Goal: Task Accomplishment & Management: Use online tool/utility

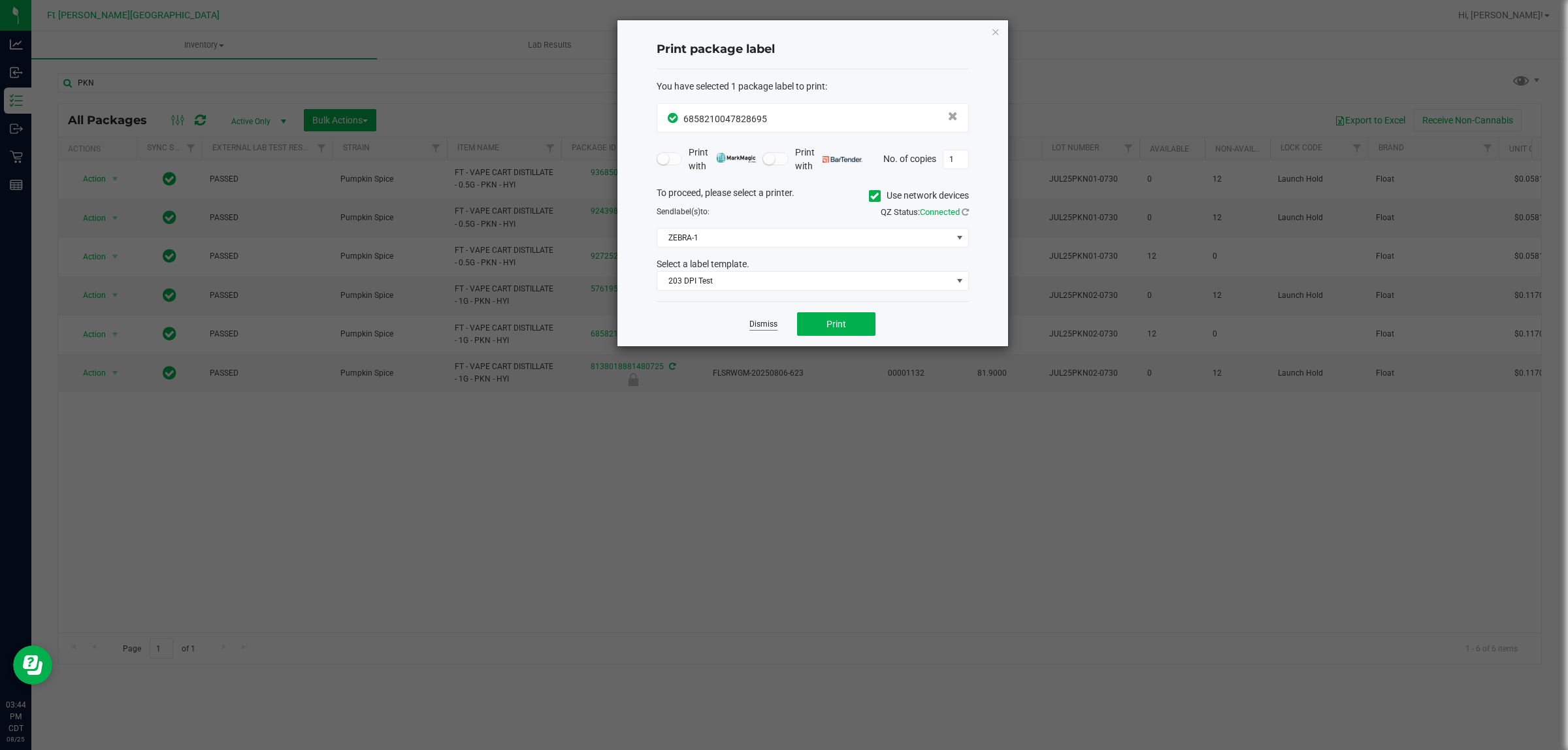
click at [777, 326] on link "Dismiss" at bounding box center [763, 324] width 28 height 11
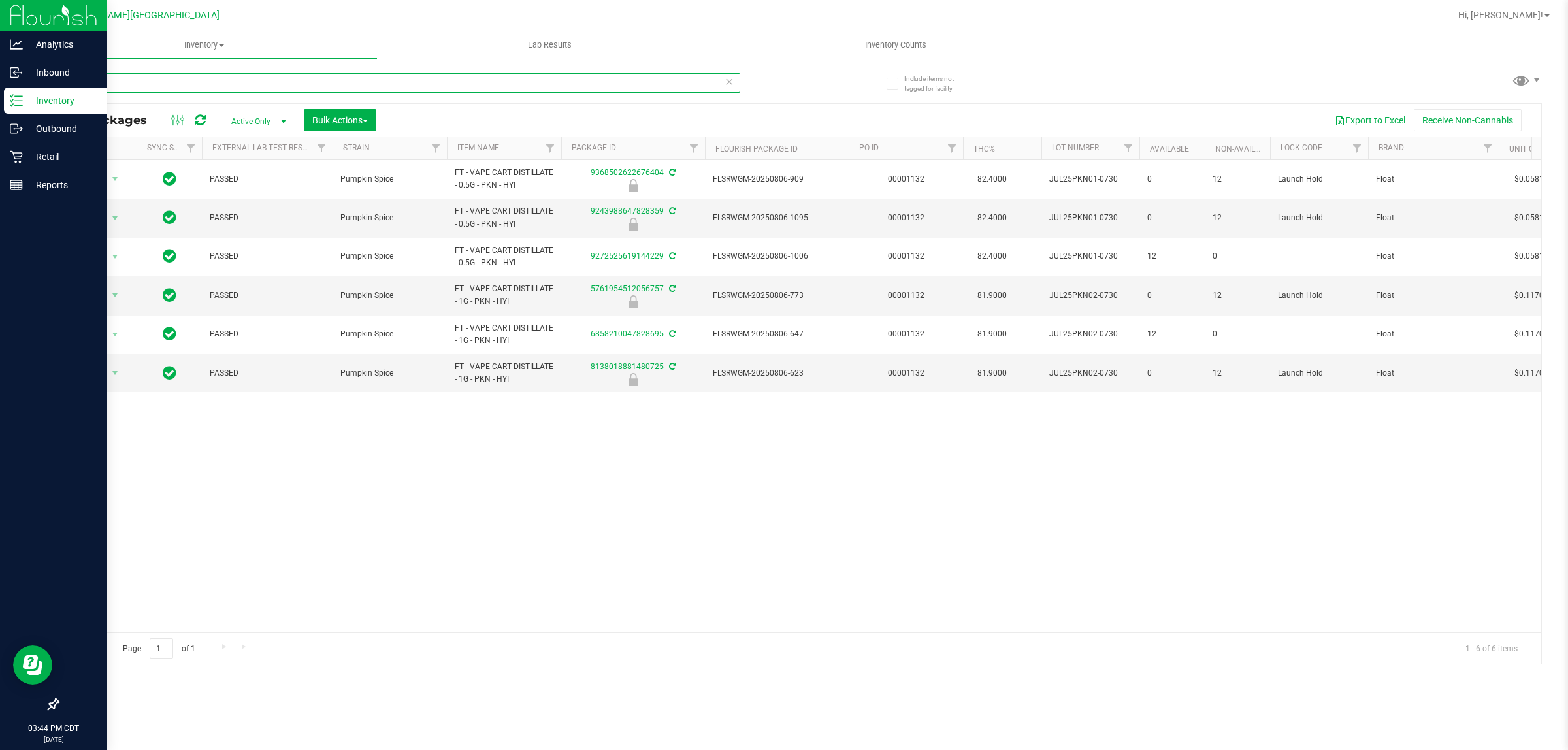
drag, startPoint x: 169, startPoint y: 83, endPoint x: 55, endPoint y: 102, distance: 115.6
click at [0, 106] on div "Analytics Inbound Inventory Outbound Retail Reports 03:44 PM CDT [DATE] 08/25 F…" at bounding box center [784, 375] width 1568 height 750
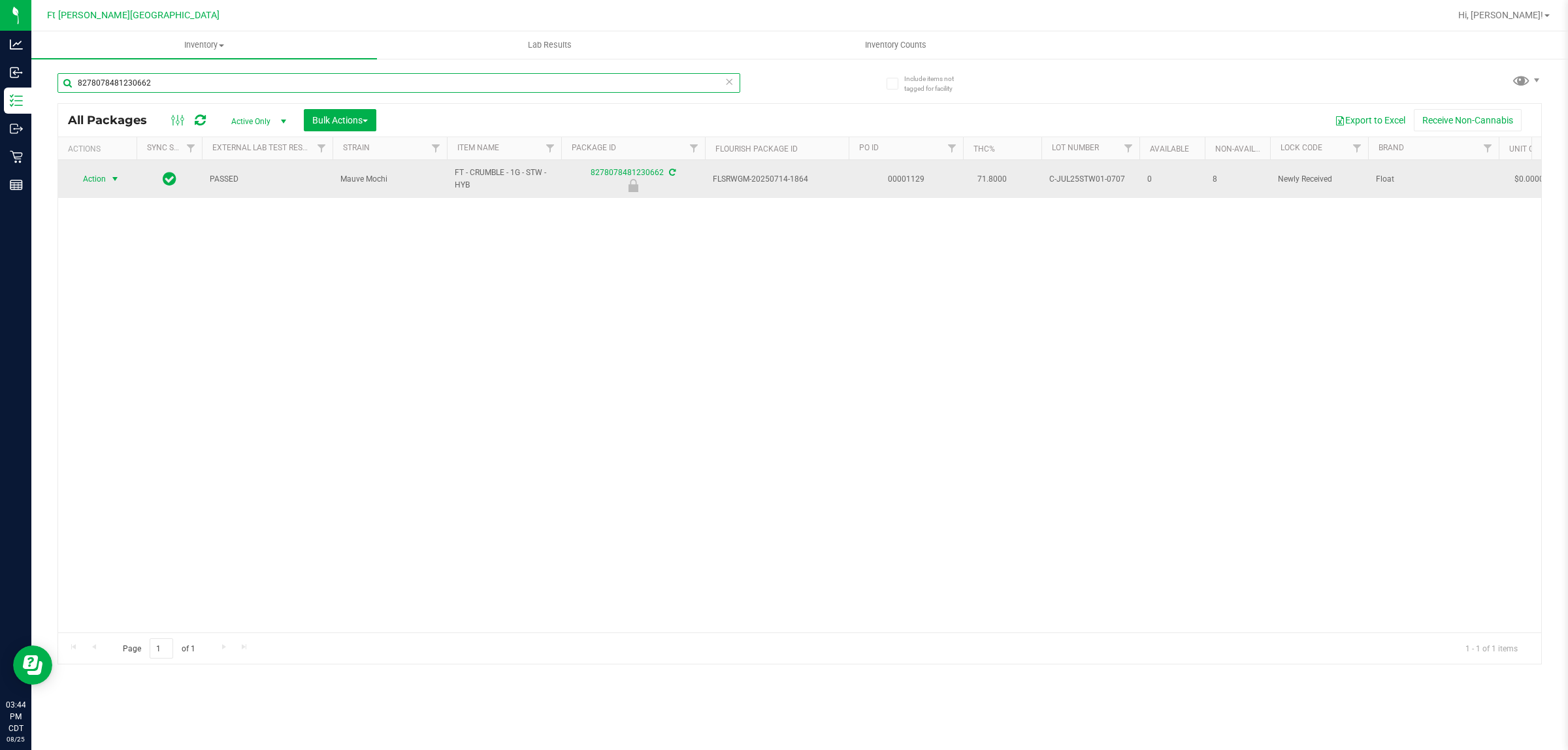
type input "8278078481230662"
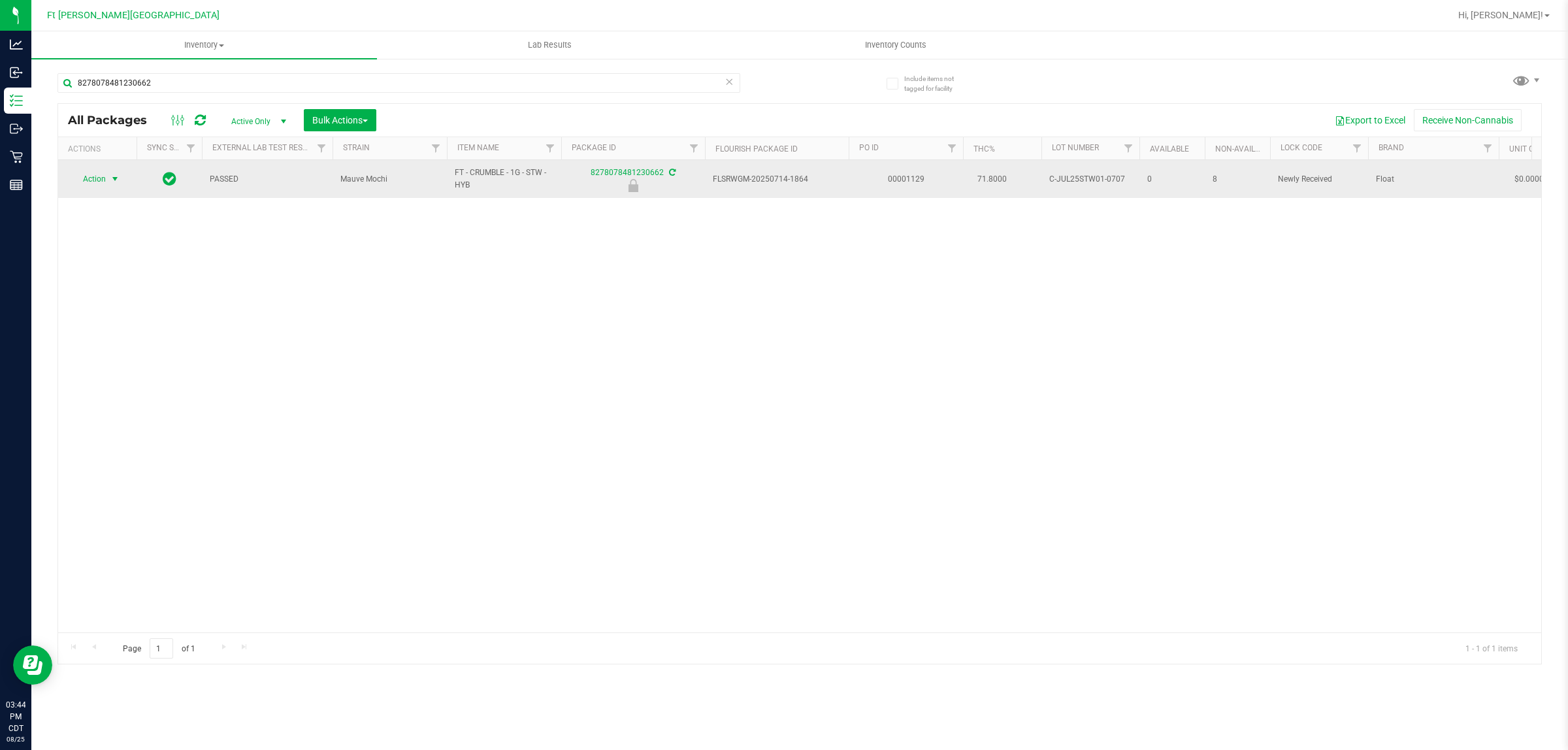
click at [105, 184] on span "Action" at bounding box center [89, 178] width 35 height 18
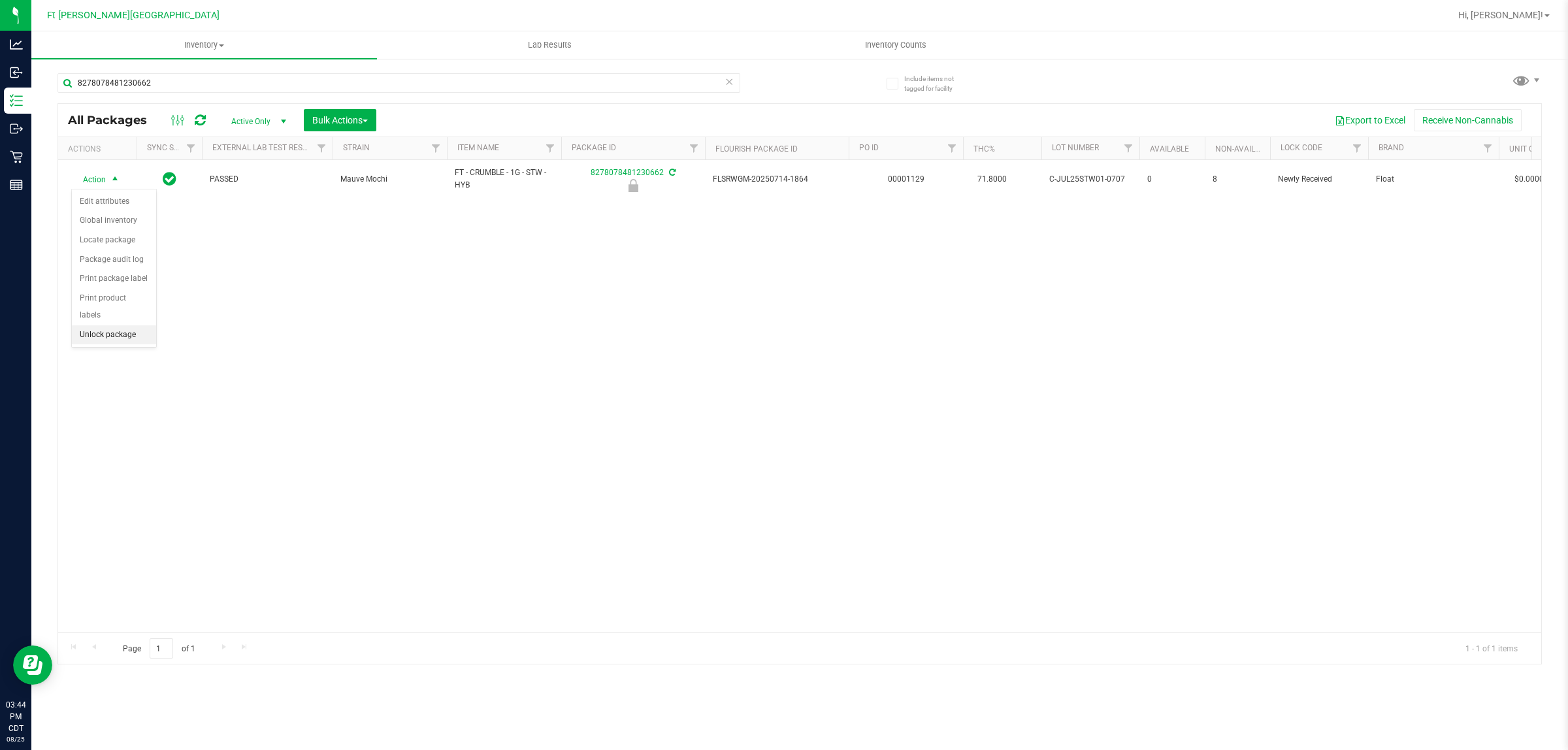
click at [115, 325] on li "Unlock package" at bounding box center [114, 335] width 84 height 19
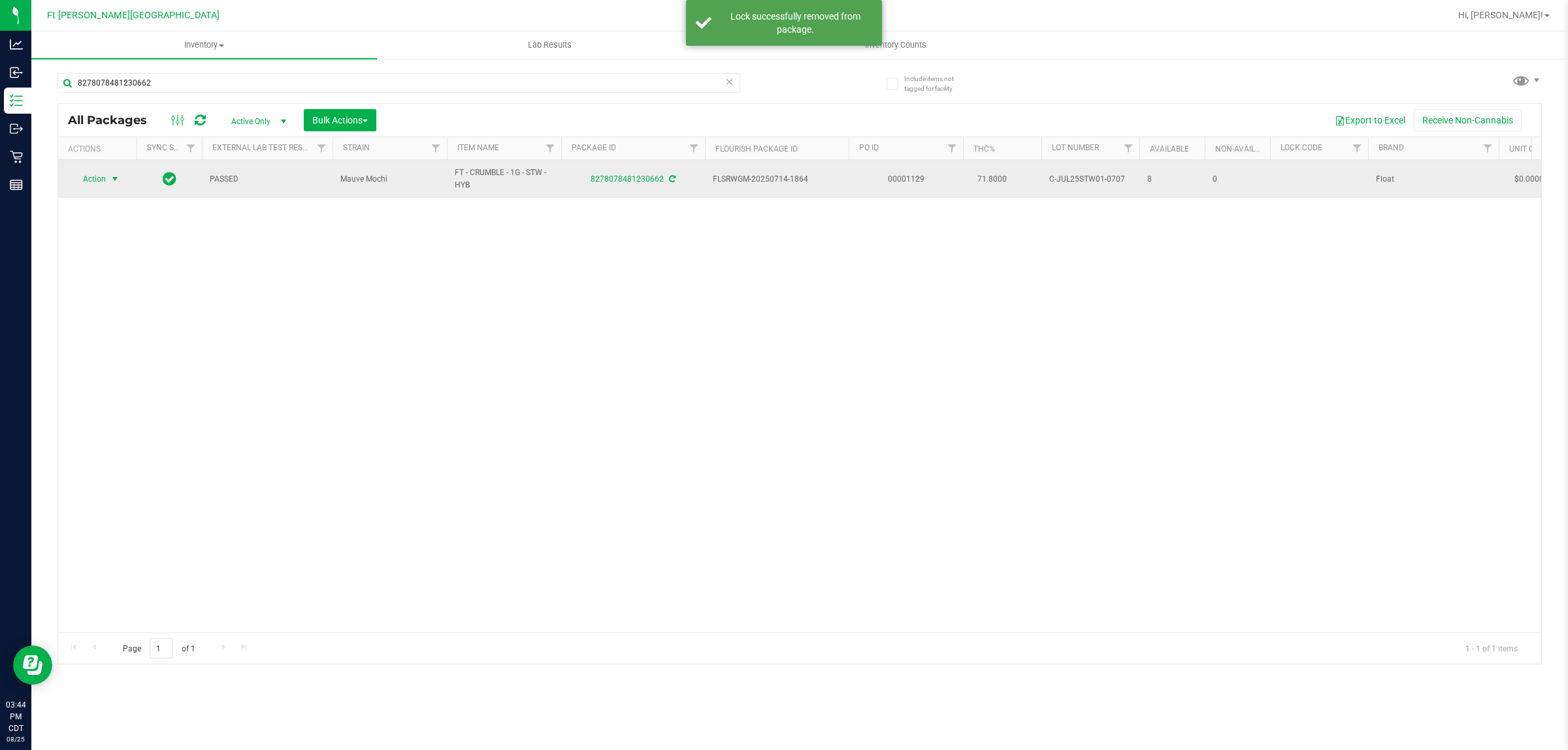
click at [116, 178] on span "select" at bounding box center [115, 179] width 11 height 11
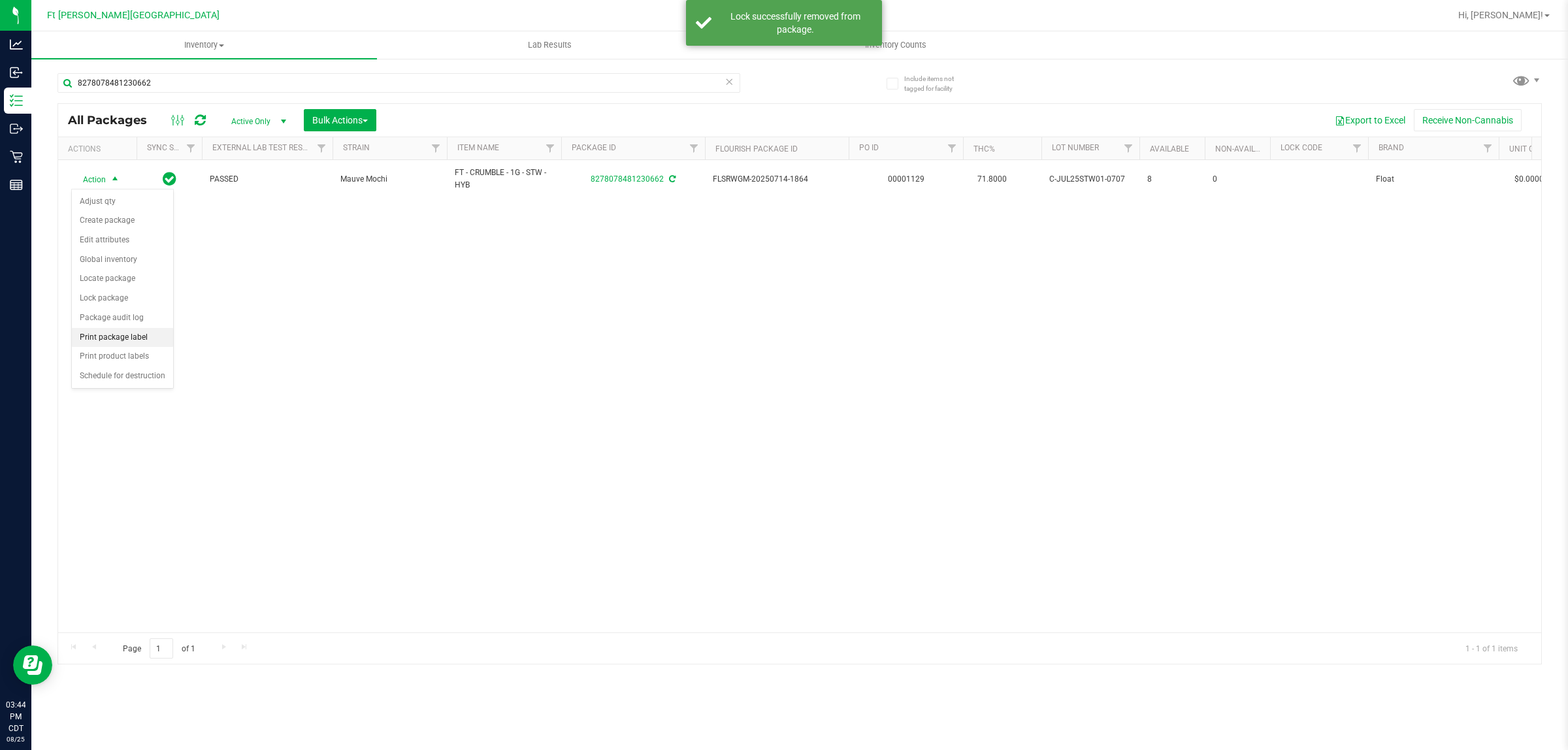
click at [139, 337] on li "Print package label" at bounding box center [122, 338] width 101 height 19
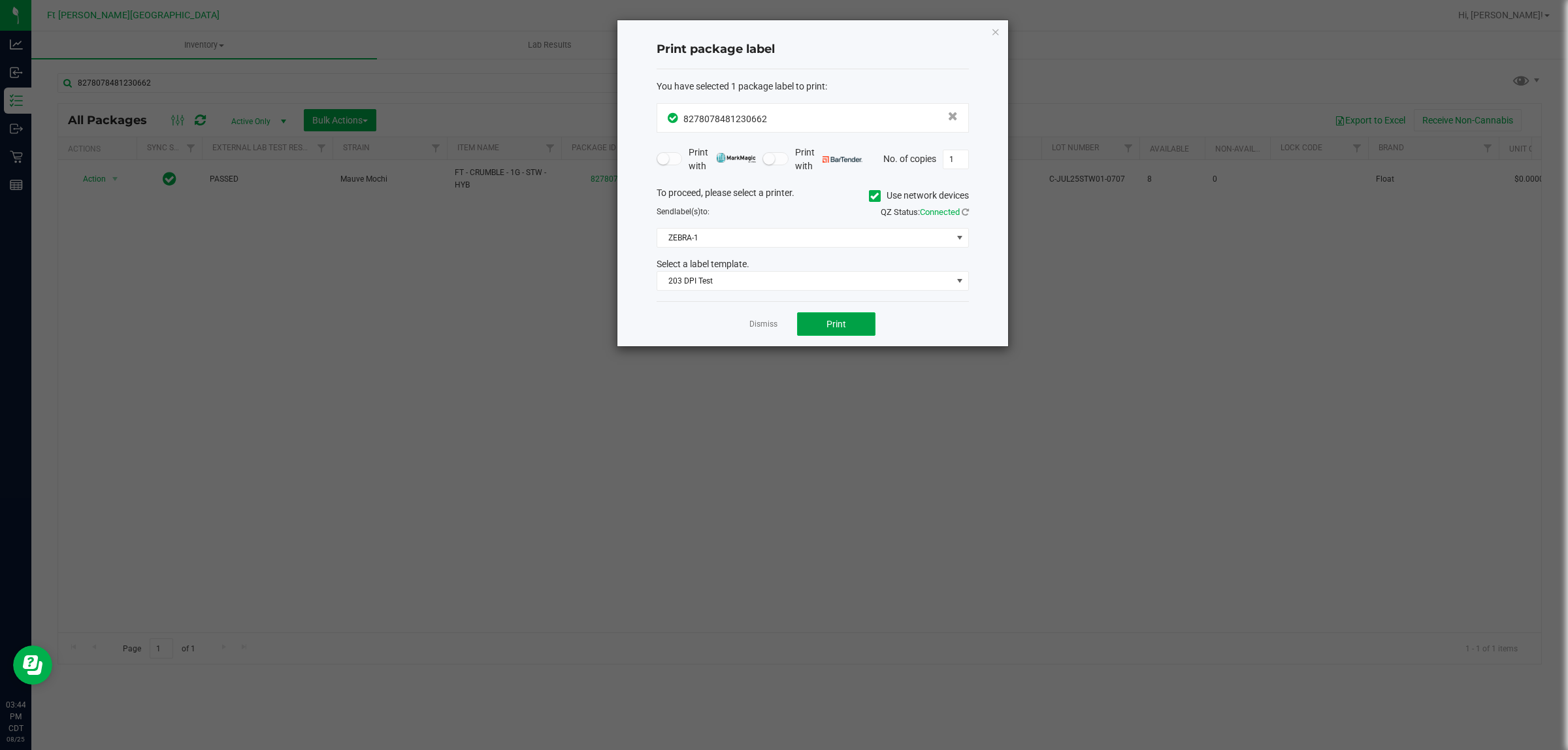
click at [821, 320] on button "Print" at bounding box center [835, 324] width 78 height 24
